Goal: Task Accomplishment & Management: Manage account settings

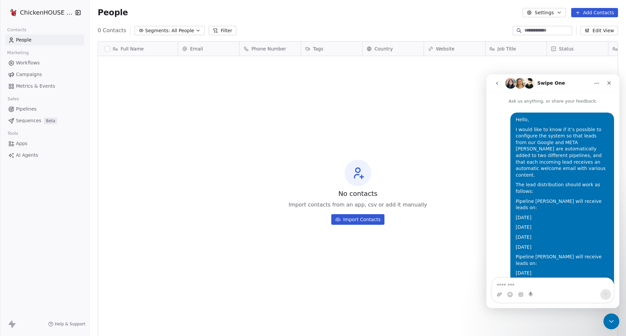
click at [574, 319] on div "You’ll get replies here and in your email: ✉️ info@chickenhouse.it" at bounding box center [543, 332] width 93 height 26
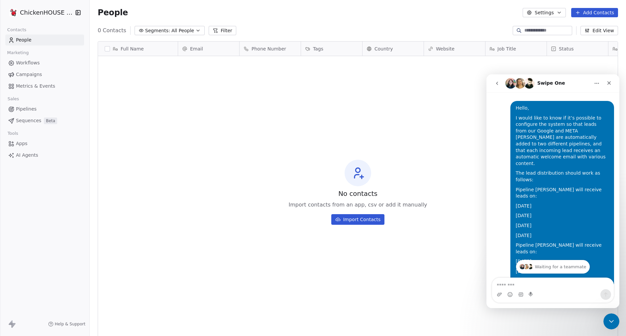
scroll to position [88, 0]
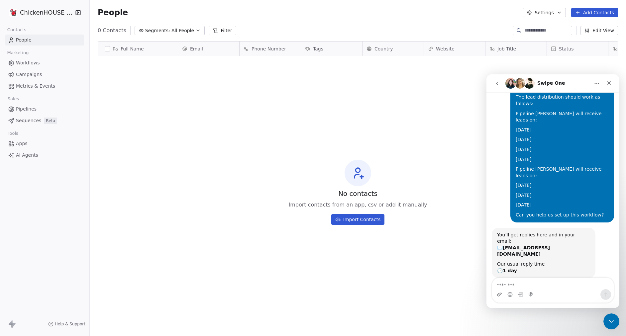
click at [278, 27] on div "0 Contacts Segments: All People Filter Edit View" at bounding box center [358, 30] width 536 height 11
click at [49, 17] on html "ChickenHOUSE sas Contacts People Marketing Workflows Campaigns Metrics & Events…" at bounding box center [313, 193] width 626 height 386
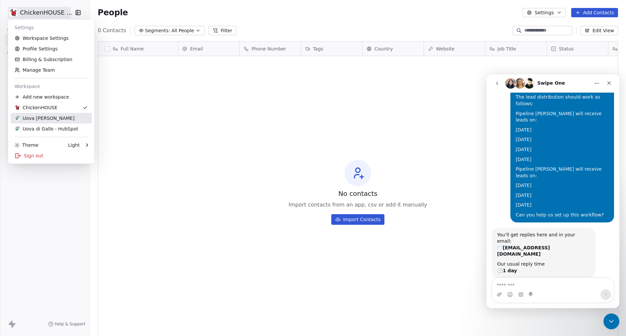
click at [36, 114] on link "Uova Di Gallo" at bounding box center [51, 118] width 81 height 11
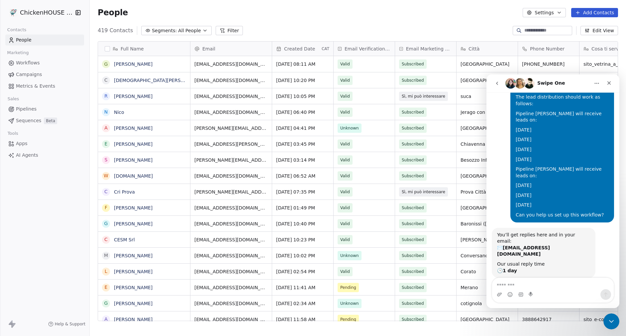
scroll to position [296, 536]
click at [34, 107] on span "Pipelines" at bounding box center [26, 109] width 21 height 7
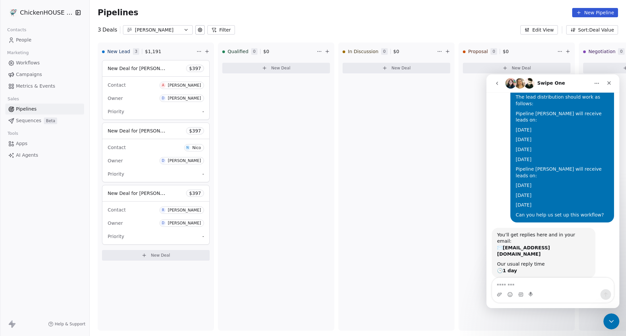
click at [168, 29] on div "[PERSON_NAME]" at bounding box center [158, 30] width 46 height 7
click at [158, 64] on div "Alex" at bounding box center [162, 68] width 76 height 11
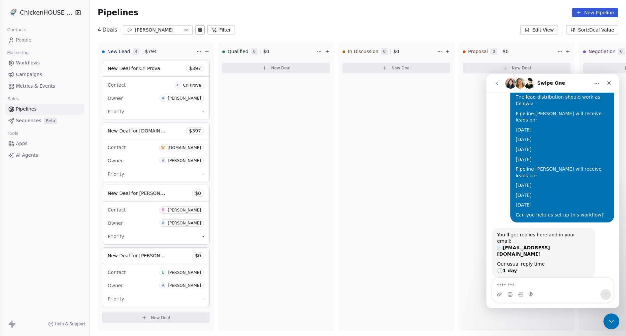
click at [154, 32] on div "Alex" at bounding box center [158, 30] width 46 height 7
click at [159, 54] on div "[PERSON_NAME]" at bounding box center [162, 57] width 68 height 7
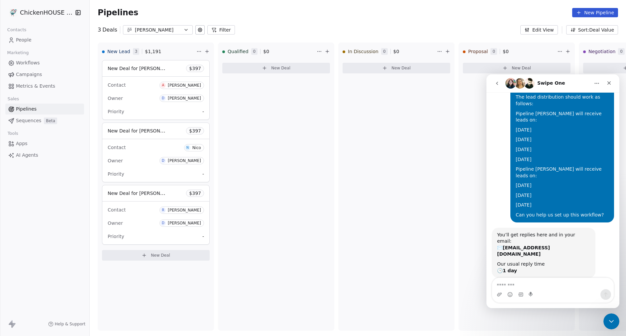
click at [45, 61] on link "Workflows" at bounding box center [44, 62] width 79 height 11
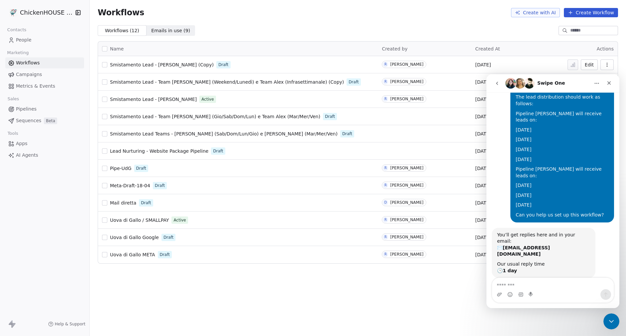
click at [154, 99] on span "Smistamento Lead - [PERSON_NAME]" at bounding box center [153, 99] width 87 height 5
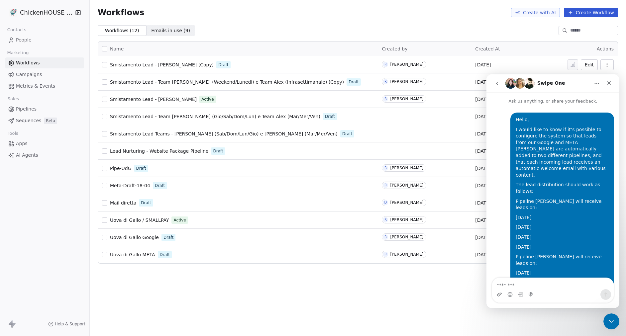
scroll to position [88, 0]
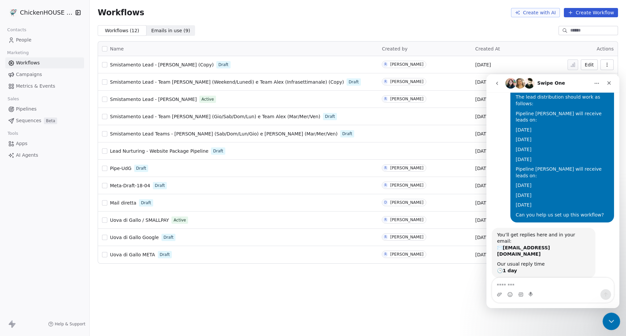
click at [610, 316] on div "Close Intercom Messenger" at bounding box center [610, 321] width 16 height 16
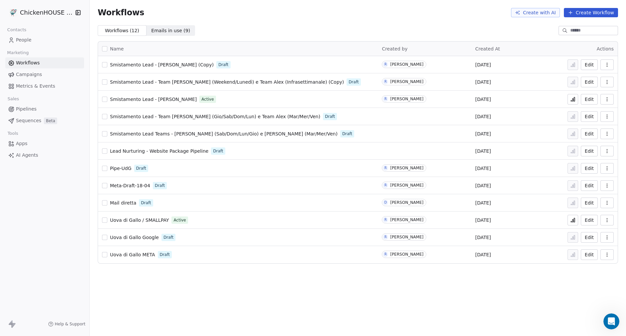
click at [606, 100] on icon "button" at bounding box center [606, 99] width 5 height 5
click at [142, 98] on span "Smistamento Lead - [PERSON_NAME]" at bounding box center [153, 99] width 87 height 5
click at [130, 150] on span "Lead Nurturing - Website Package Pipeline" at bounding box center [159, 150] width 98 height 5
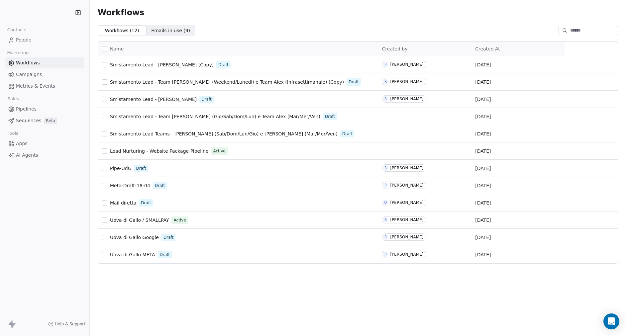
click at [31, 41] on link "People" at bounding box center [44, 40] width 79 height 11
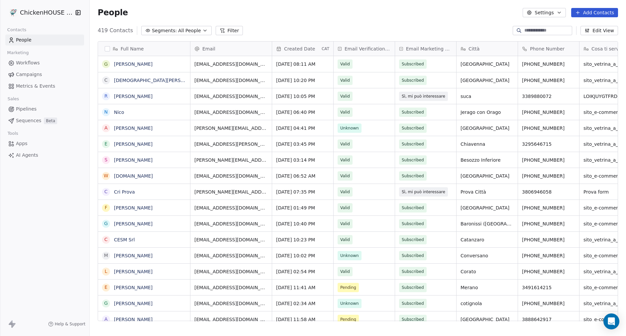
scroll to position [296, 536]
